Goal: Task Accomplishment & Management: Manage account settings

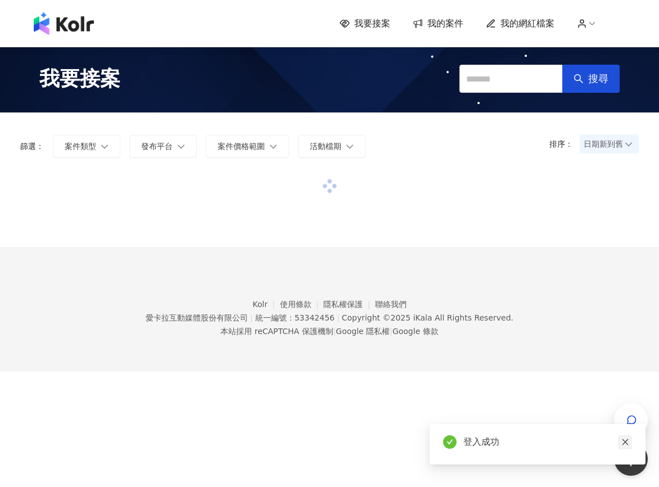
click at [631, 441] on link at bounding box center [625, 442] width 14 height 14
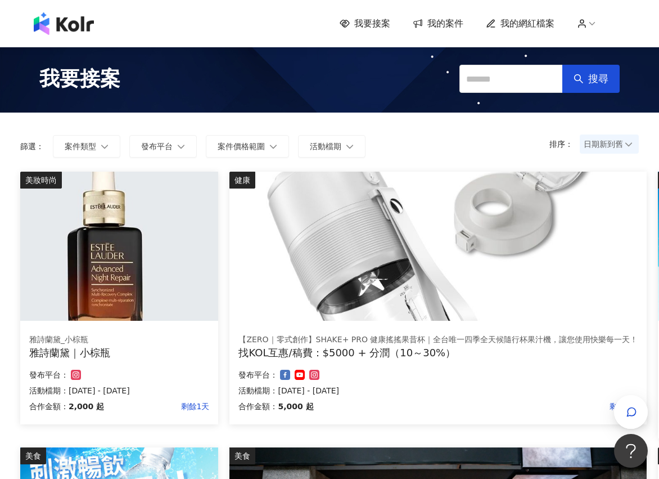
click at [635, 429] on div "健康 【ZERO｜零式創作】SHAKE+ PRO 健康搖搖果昔杯｜全台唯一四季全天候隨行杯果汁機，讓您使用快樂每一天！ 找KOL互惠/稿費：$5000 + 分…" at bounding box center [438, 310] width 429 height 276
click at [631, 409] on icon "button" at bounding box center [631, 411] width 11 height 11
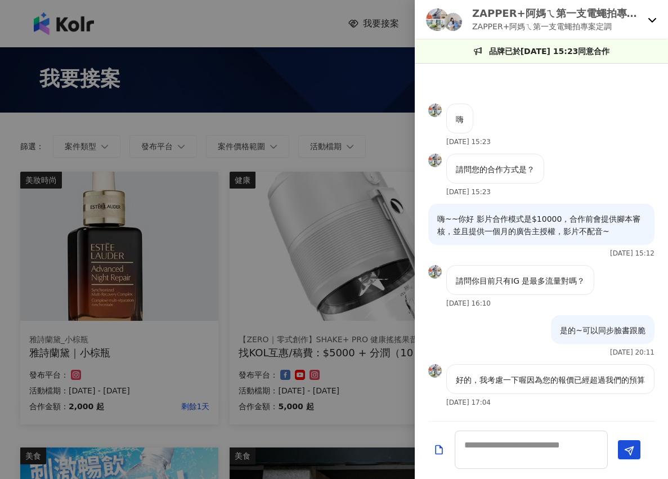
click at [647, 20] on icon at bounding box center [651, 19] width 9 height 9
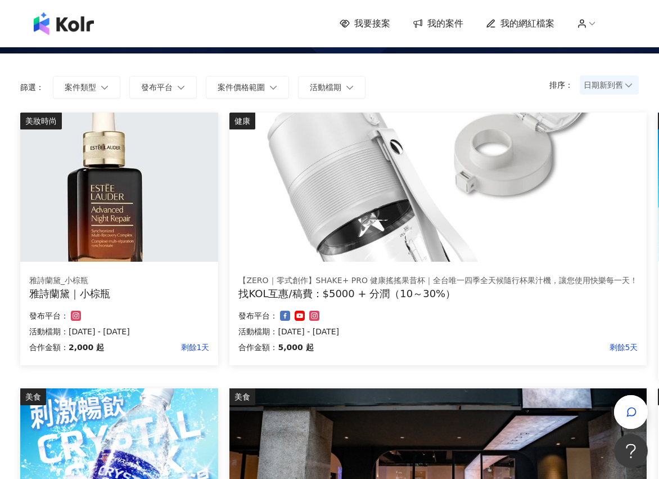
scroll to position [56, 0]
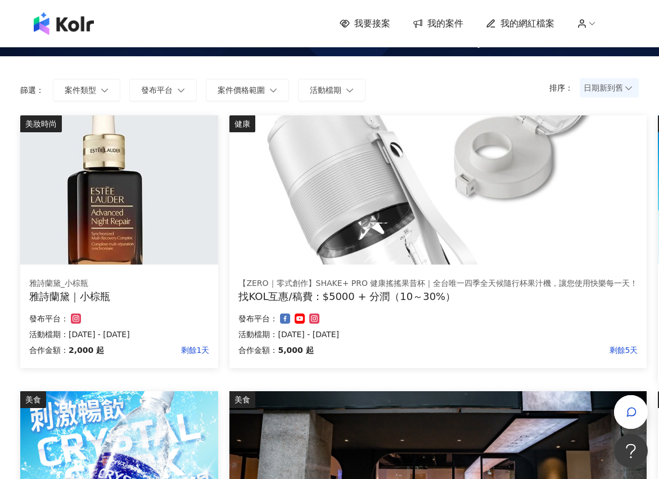
click at [139, 263] on img at bounding box center [119, 189] width 198 height 149
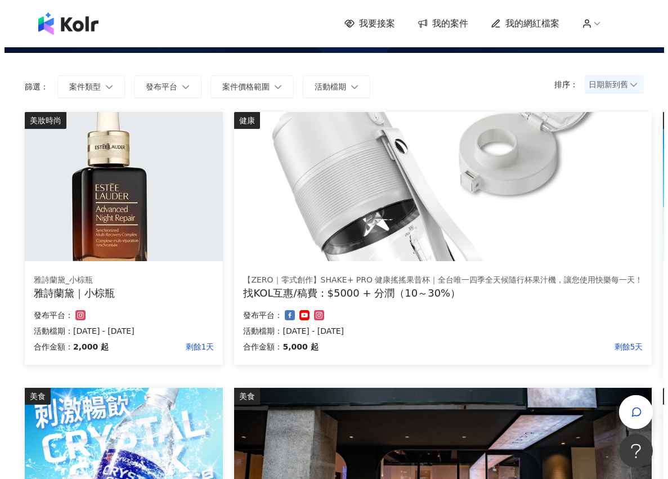
scroll to position [281, 0]
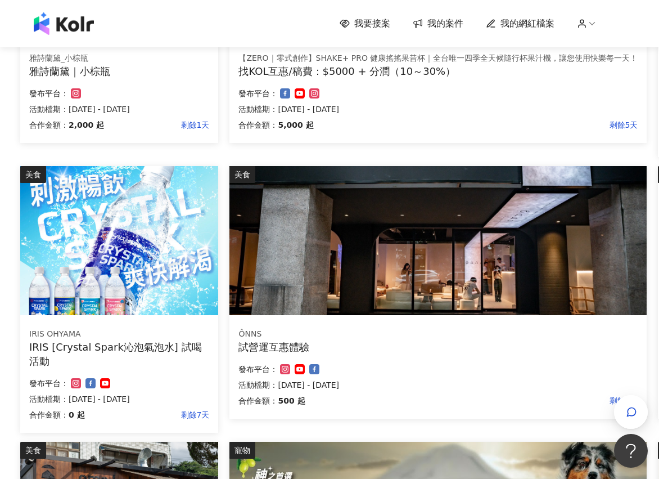
click at [426, 358] on div "ÔNNS 試營運互惠體驗 合作金額： 500 起 剩餘9天 發布平台： 活動檔期：[DATE] - [DATE]" at bounding box center [437, 368] width 417 height 99
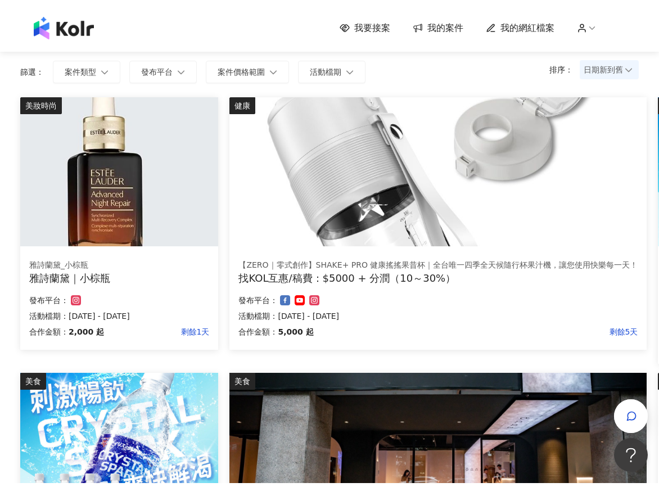
scroll to position [0, 0]
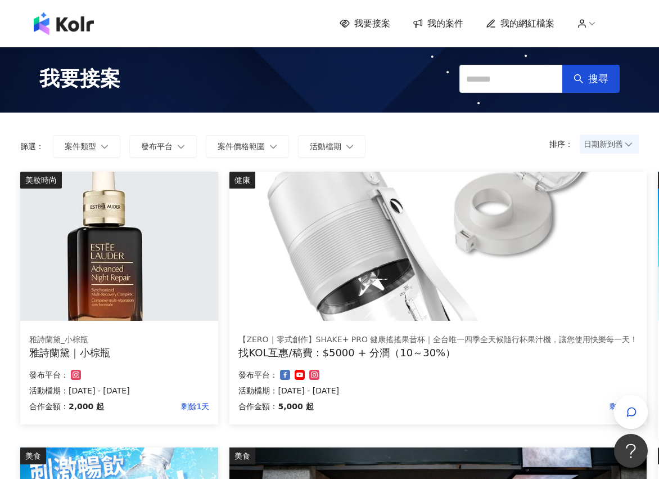
click at [434, 17] on link "我的案件" at bounding box center [438, 23] width 51 height 12
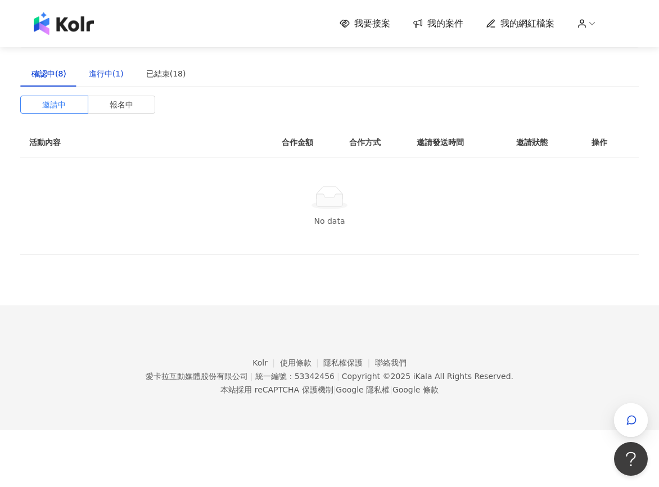
click at [116, 76] on div "進行中(1)" at bounding box center [106, 73] width 35 height 12
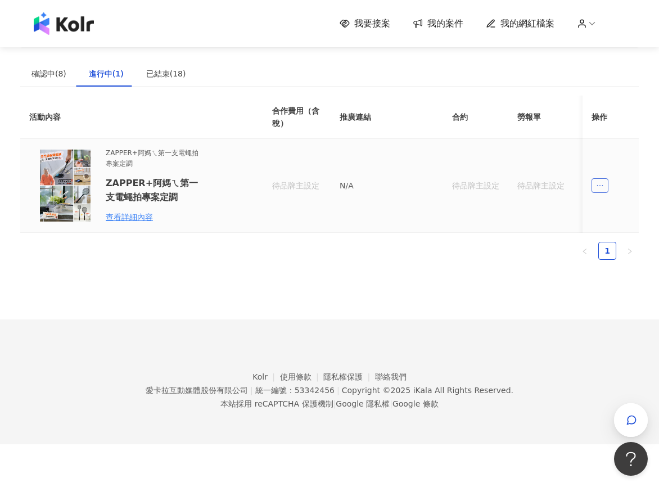
click at [601, 189] on icon "ellipsis" at bounding box center [600, 186] width 8 height 8
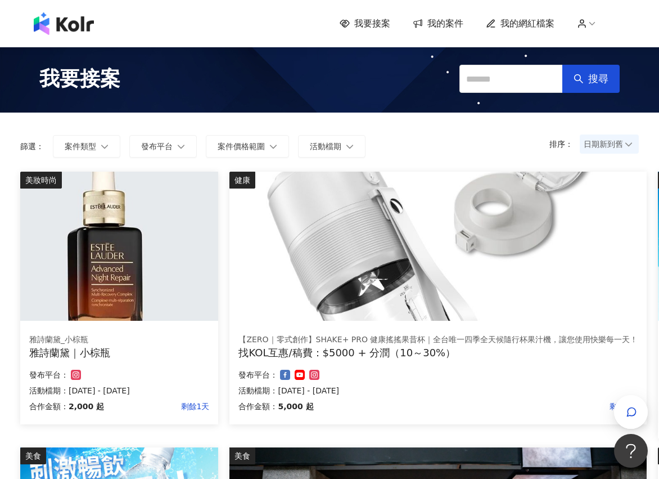
click at [111, 240] on img at bounding box center [119, 246] width 198 height 149
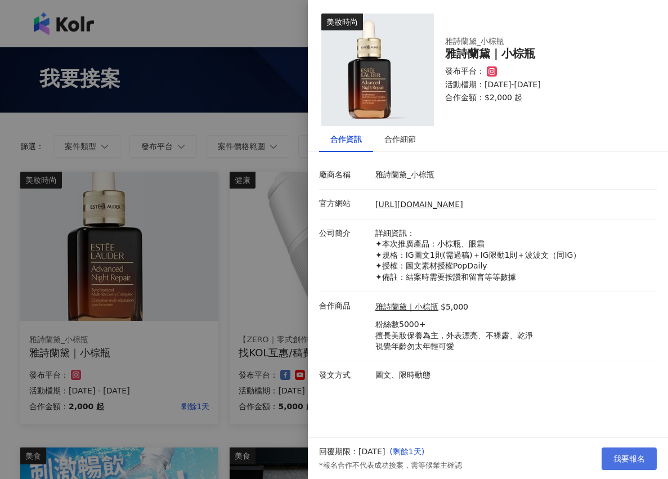
click at [622, 464] on button "我要報名" at bounding box center [628, 458] width 55 height 22
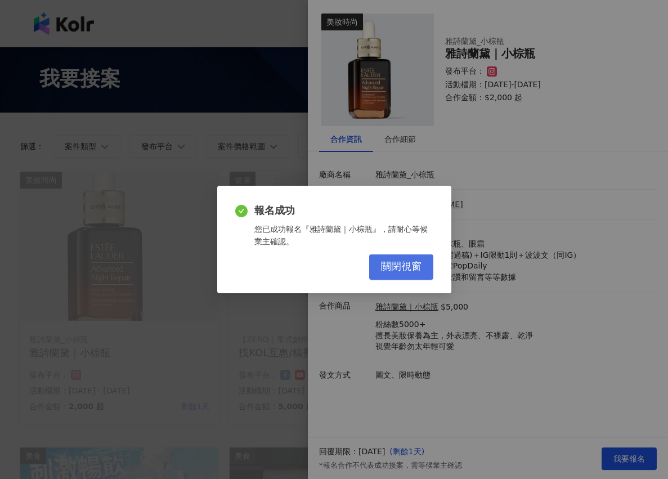
click at [386, 267] on span "關閉視窗" at bounding box center [401, 266] width 40 height 12
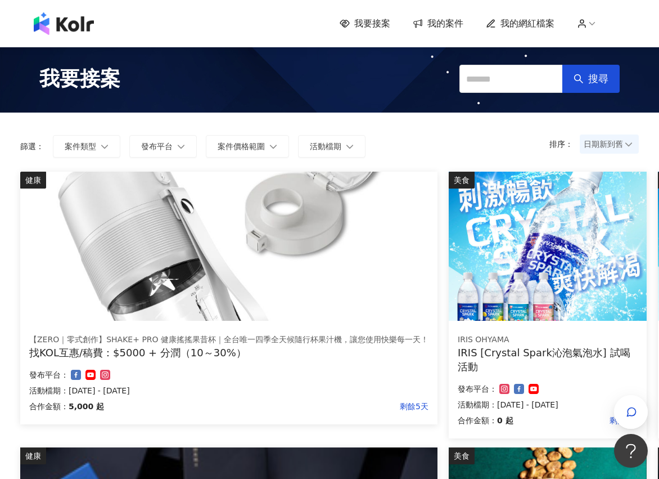
click at [292, 297] on img at bounding box center [228, 246] width 417 height 149
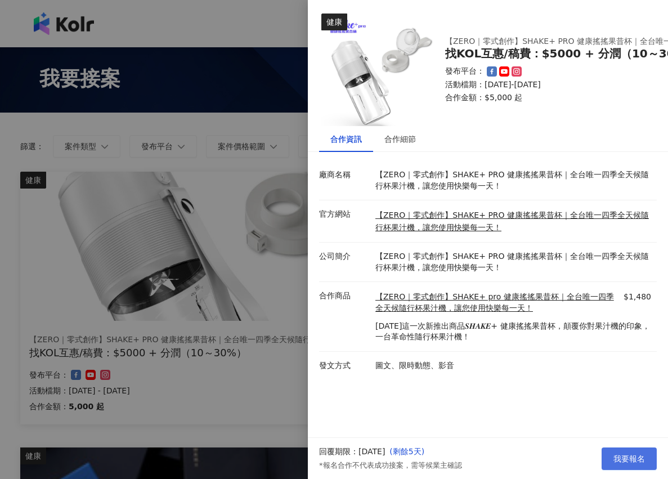
click at [635, 461] on span "我要報名" at bounding box center [628, 458] width 31 height 9
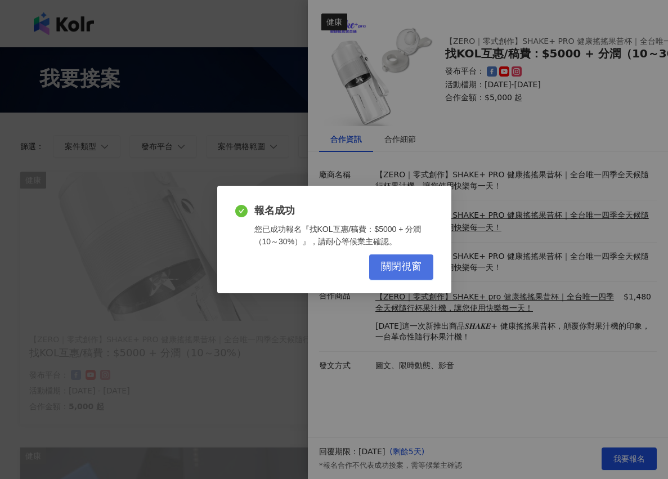
click at [392, 263] on span "關閉視窗" at bounding box center [401, 266] width 40 height 12
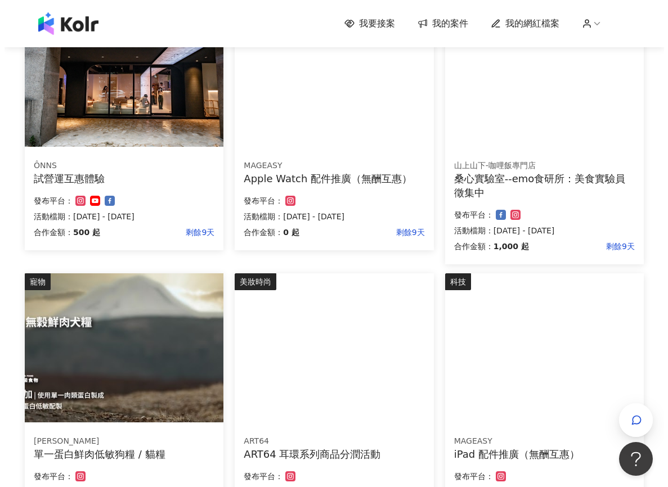
scroll to position [450, 0]
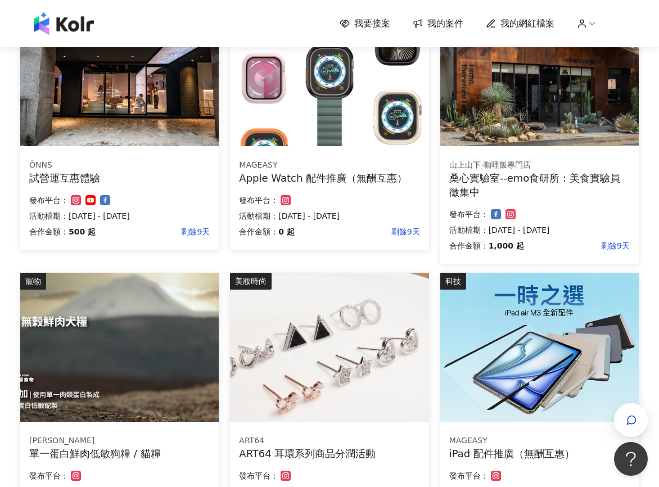
click at [169, 187] on div "ÔNNS 試營運互惠體驗 合作金額： 500 起 剩餘9天 發布平台： 活動檔期：[DATE] - [DATE]" at bounding box center [119, 200] width 199 height 99
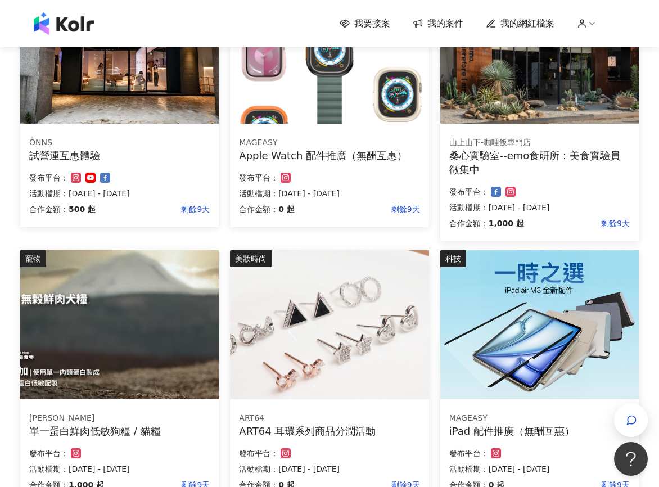
scroll to position [562, 0]
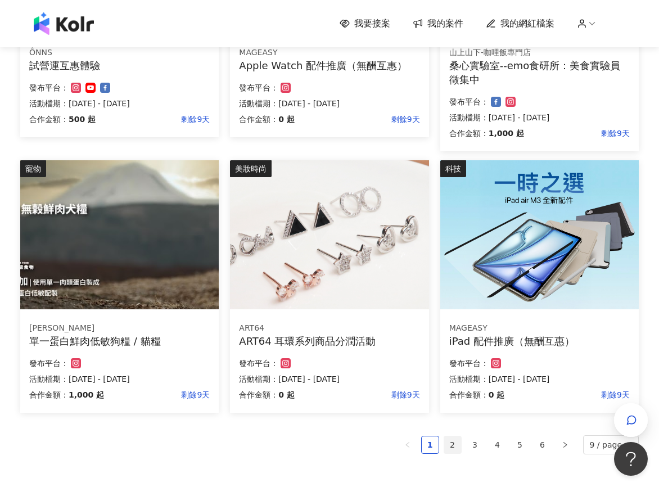
click at [457, 445] on link "2" at bounding box center [452, 444] width 17 height 17
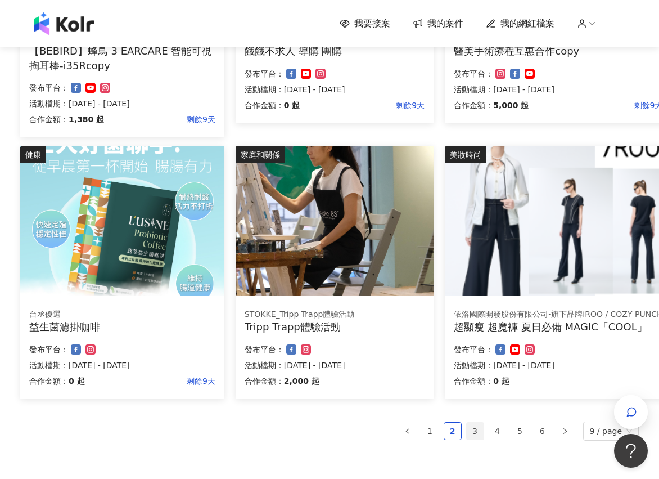
click at [477, 430] on link "3" at bounding box center [475, 430] width 17 height 17
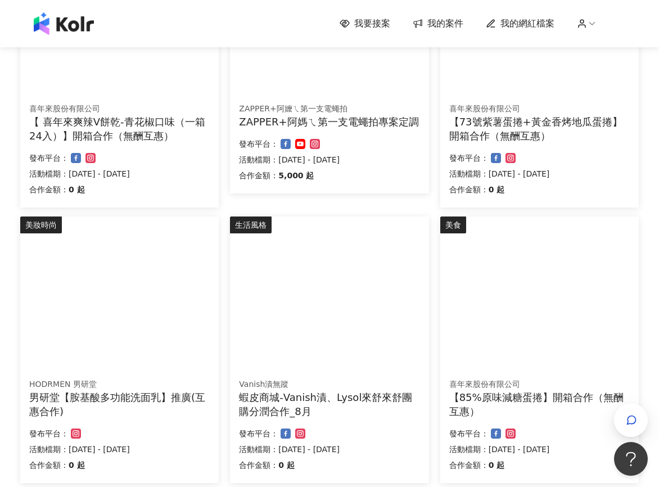
scroll to position [714, 0]
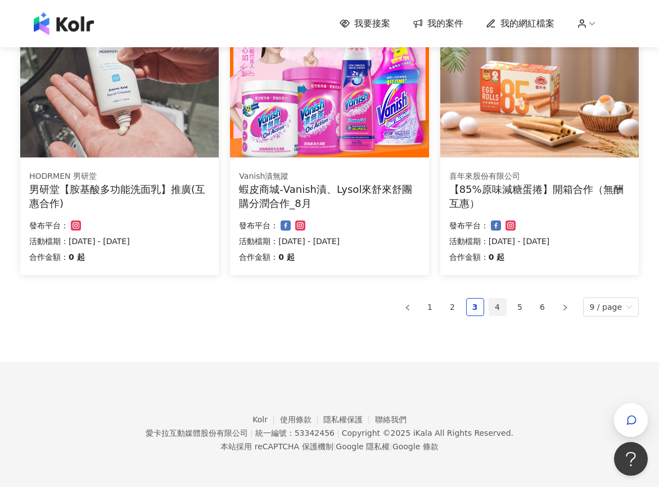
click at [500, 304] on link "4" at bounding box center [497, 307] width 17 height 17
